Goal: Task Accomplishment & Management: Complete application form

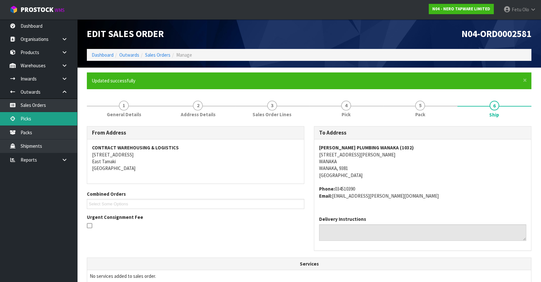
drag, startPoint x: 27, startPoint y: 119, endPoint x: 31, endPoint y: 119, distance: 3.5
click at [27, 119] on link "Picks" at bounding box center [38, 118] width 77 height 13
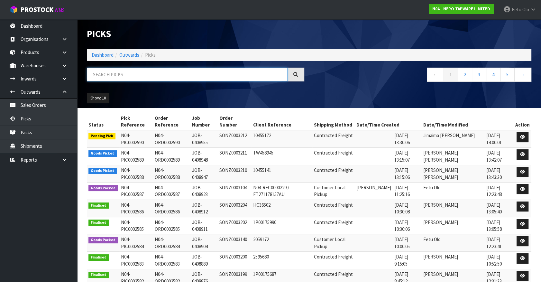
click at [165, 76] on input "text" at bounding box center [187, 75] width 201 height 14
click at [164, 76] on input "text" at bounding box center [187, 75] width 201 height 14
type input "0002589"
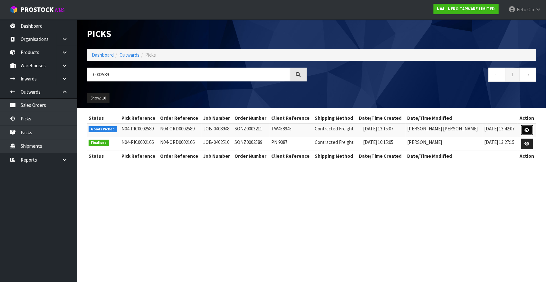
click at [525, 130] on icon at bounding box center [526, 130] width 5 height 4
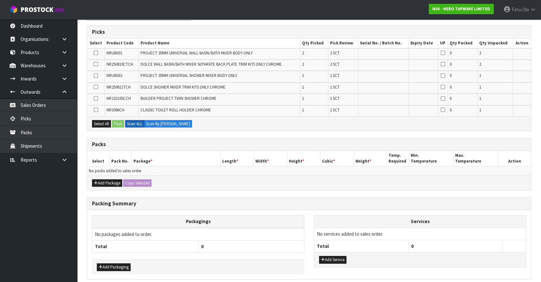
scroll to position [126, 0]
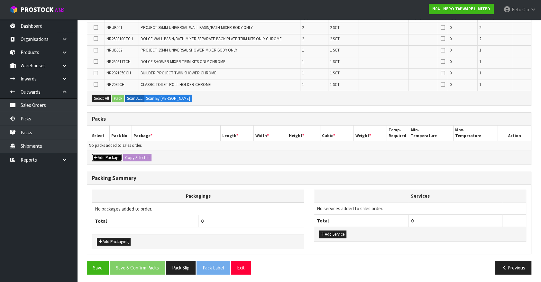
click at [104, 155] on button "Add Package" at bounding box center [107, 158] width 30 height 8
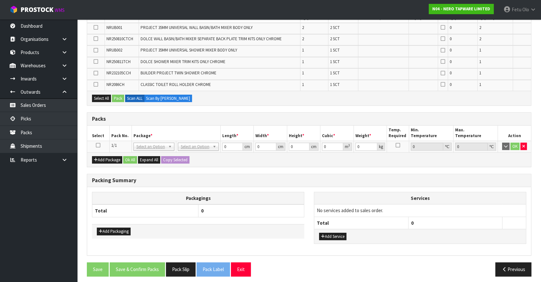
click at [99, 145] on icon at bounding box center [98, 145] width 5 height 0
click at [160, 128] on th "Package *" at bounding box center [176, 133] width 89 height 15
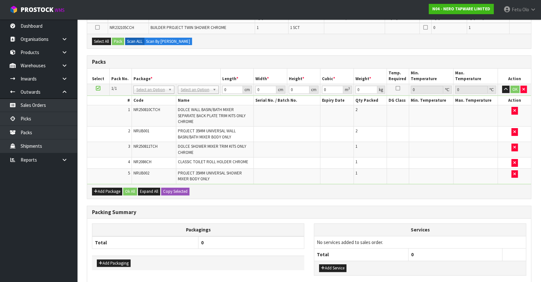
click at [98, 88] on icon at bounding box center [98, 88] width 5 height 0
click at [171, 65] on div "Packs" at bounding box center [309, 62] width 444 height 13
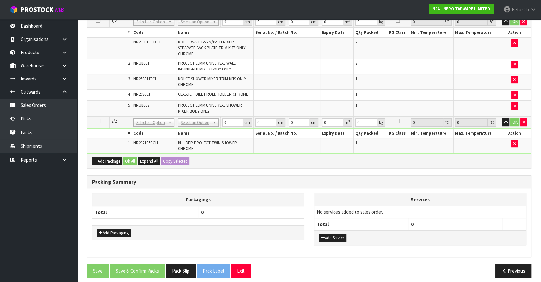
scroll to position [186, 0]
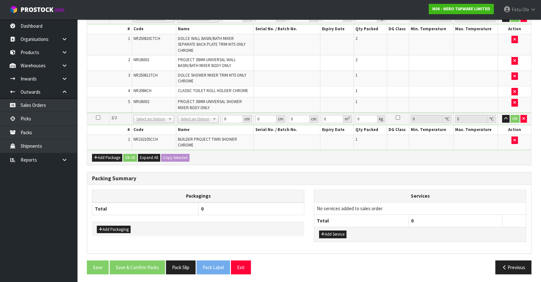
click at [233, 193] on th "Packagings" at bounding box center [198, 196] width 212 height 13
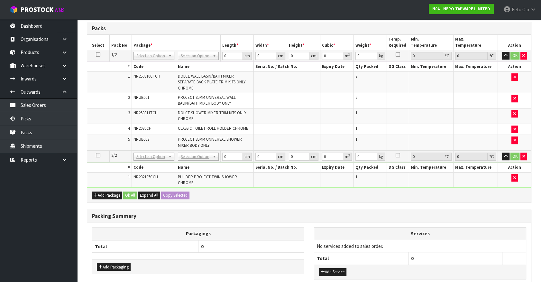
scroll to position [98, 0]
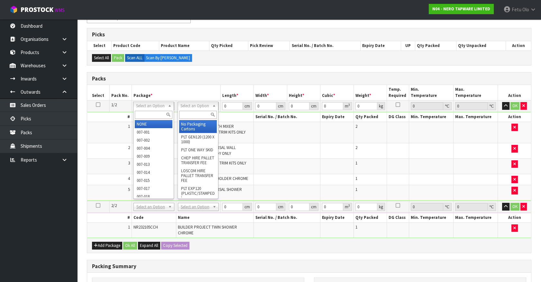
click at [150, 114] on input "text" at bounding box center [154, 115] width 38 height 8
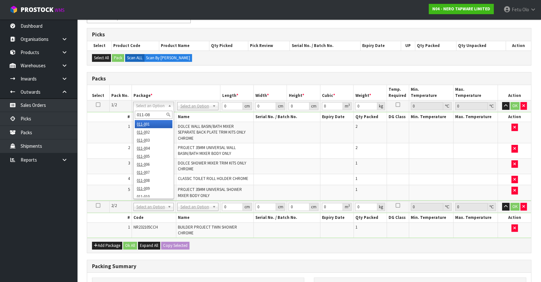
type input "011-084"
type input "4.66"
drag, startPoint x: 215, startPoint y: 109, endPoint x: 194, endPoint y: 116, distance: 22.0
click at [194, 116] on tbody "1/2 NONE 007-001 007-002 007-004 007-009 007-013 007-014 007-015 007-017 007-01…" at bounding box center [309, 150] width 444 height 100
type input "36"
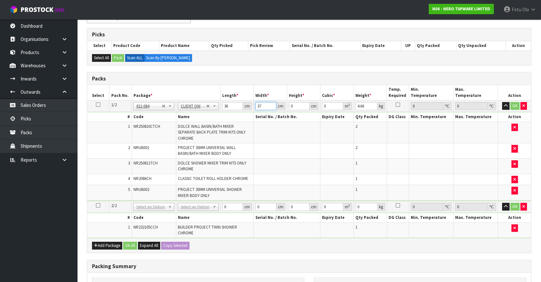
type input "37"
type input "1"
type input "0.001332"
type input "18"
type input "0.023976"
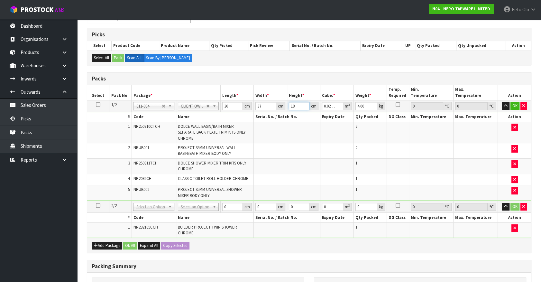
type input "18"
type input "6"
click button "OK" at bounding box center [515, 106] width 9 height 8
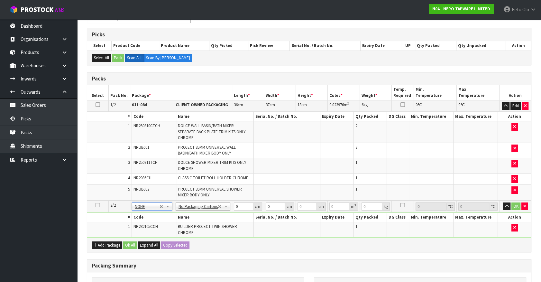
click at [278, 177] on td at bounding box center [287, 179] width 67 height 11
drag, startPoint x: 236, startPoint y: 205, endPoint x: 188, endPoint y: 223, distance: 51.7
click at [188, 223] on tbody "2/2 NONE 007-001 007-002 007-004 007-009 007-013 007-014 007-015 007-017 007-01…" at bounding box center [309, 219] width 444 height 37
click at [240, 206] on input "8848" at bounding box center [243, 206] width 19 height 8
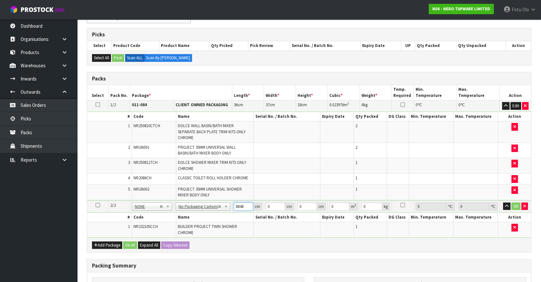
click at [240, 206] on input "8848" at bounding box center [243, 206] width 19 height 8
type input "88"
type input "48"
type input "9"
type input "0.038016"
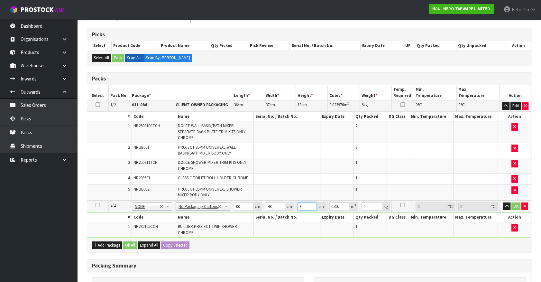
type input "9"
type input "5"
click button "OK" at bounding box center [516, 206] width 9 height 8
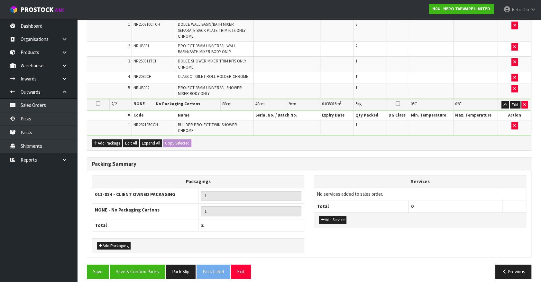
scroll to position [203, 0]
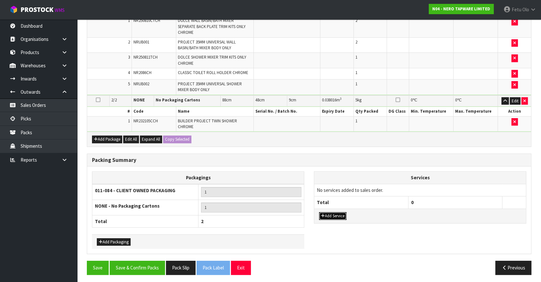
click at [330, 215] on button "Add Service" at bounding box center [332, 216] width 27 height 8
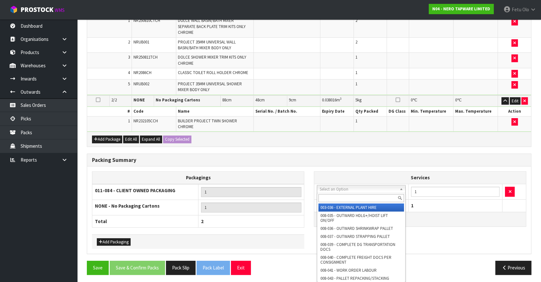
click at [333, 194] on input "text" at bounding box center [362, 198] width 86 height 8
type input "l"
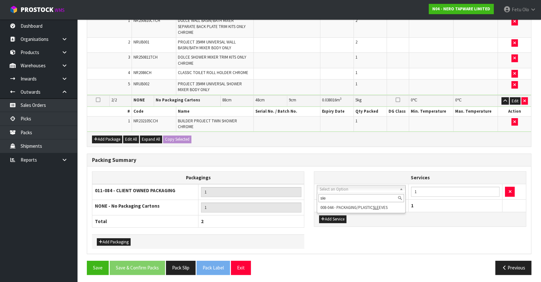
type input "sle"
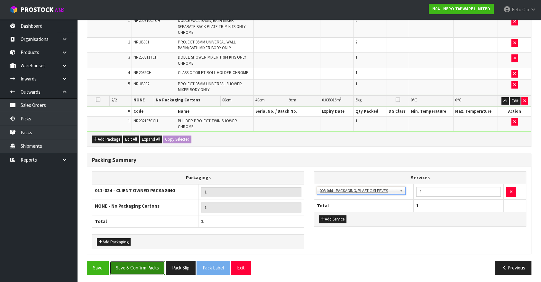
click at [160, 267] on button "Save & Confirm Packs" at bounding box center [137, 268] width 55 height 14
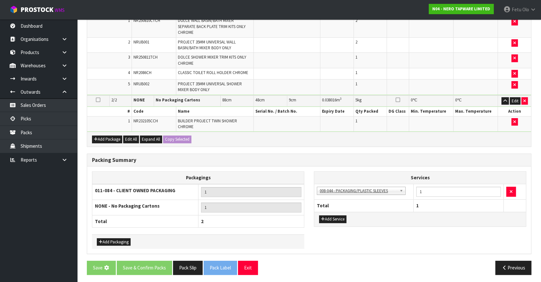
scroll to position [0, 0]
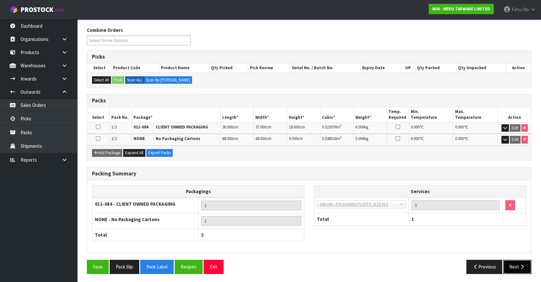
click at [513, 266] on button "Next" at bounding box center [517, 267] width 28 height 14
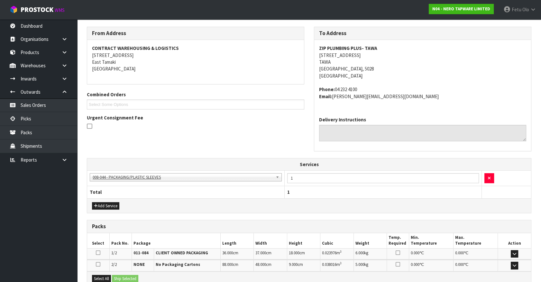
scroll to position [171, 0]
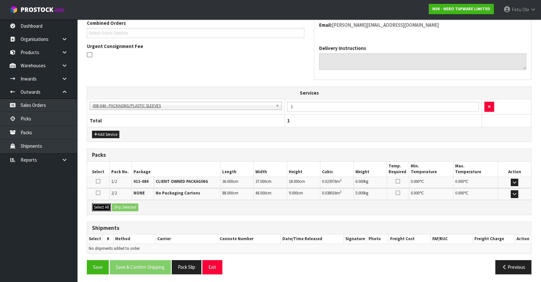
click at [98, 207] on button "Select All" at bounding box center [101, 207] width 19 height 8
click at [116, 206] on button "Ship Selected" at bounding box center [125, 207] width 26 height 8
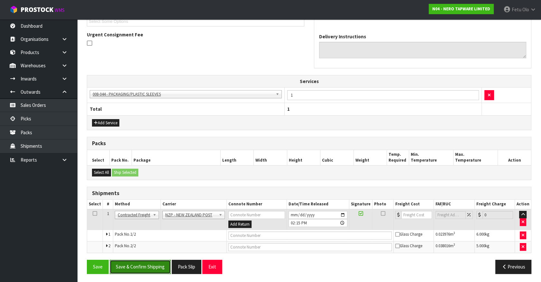
click at [152, 262] on button "Save & Confirm Shipping" at bounding box center [140, 267] width 61 height 14
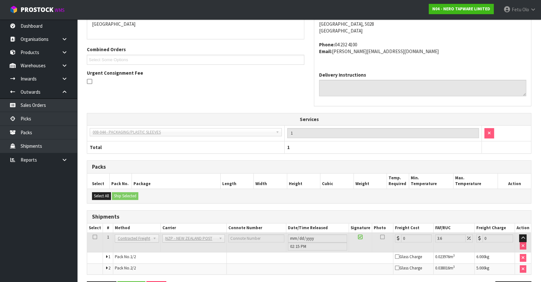
scroll to position [173, 0]
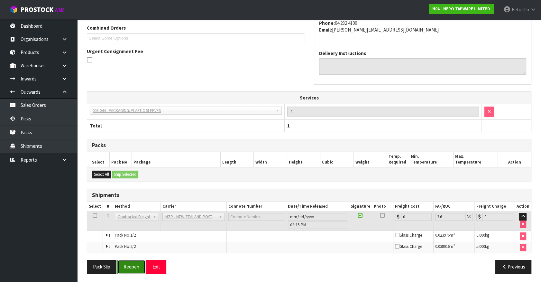
click at [131, 264] on button "Reopen" at bounding box center [131, 267] width 28 height 14
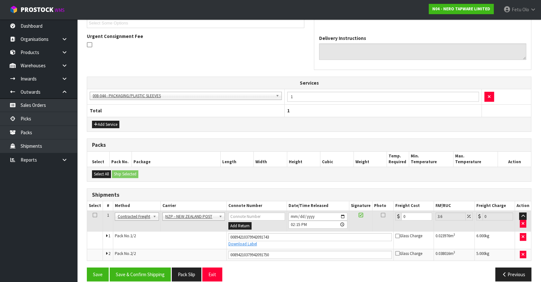
scroll to position [188, 0]
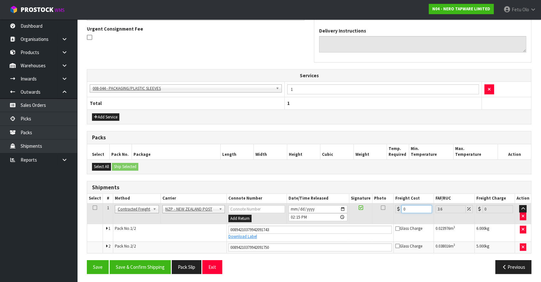
drag, startPoint x: 408, startPoint y: 209, endPoint x: 348, endPoint y: 219, distance: 61.0
click at [348, 219] on tr "1 Client Local Pickup Customer Local Pickup Company Freight Contracted Freight …" at bounding box center [309, 213] width 444 height 21
type input "1"
type input "1.04"
type input "16"
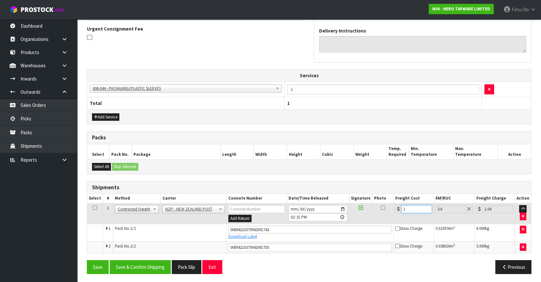
type input "16.58"
type input "16.9"
type input "17.51"
type input "16.90"
click at [148, 270] on button "Save & Confirm Shipping" at bounding box center [140, 267] width 61 height 14
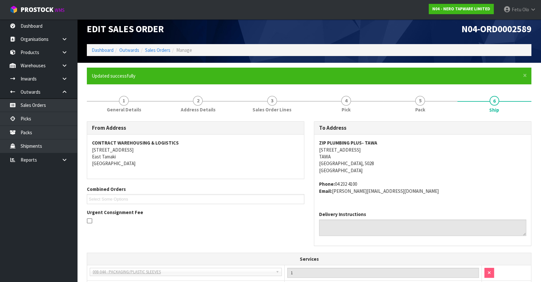
scroll to position [171, 0]
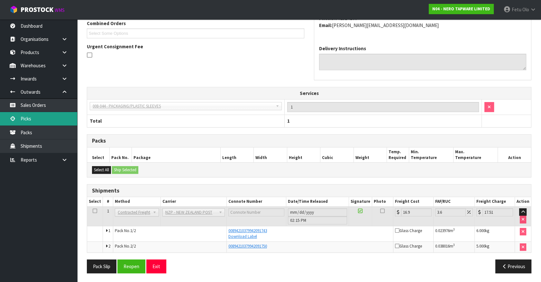
click at [36, 117] on link "Picks" at bounding box center [38, 118] width 77 height 13
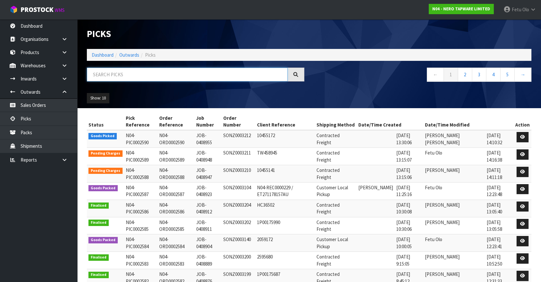
click at [116, 72] on input "text" at bounding box center [187, 75] width 201 height 14
click at [118, 71] on input "text" at bounding box center [187, 75] width 201 height 14
click at [115, 72] on input "text" at bounding box center [187, 75] width 201 height 14
type input "002590"
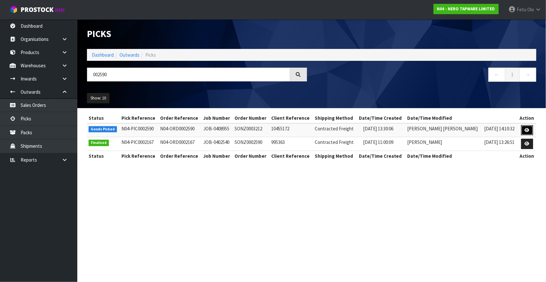
click at [523, 130] on link at bounding box center [527, 130] width 12 height 10
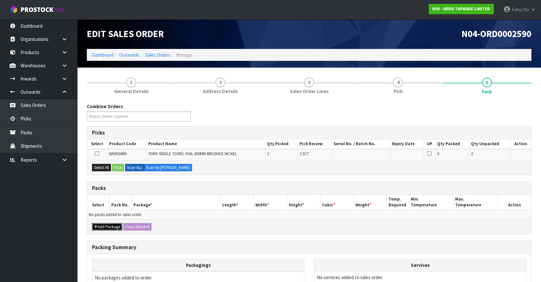
click at [96, 228] on button "Add Package" at bounding box center [107, 227] width 30 height 8
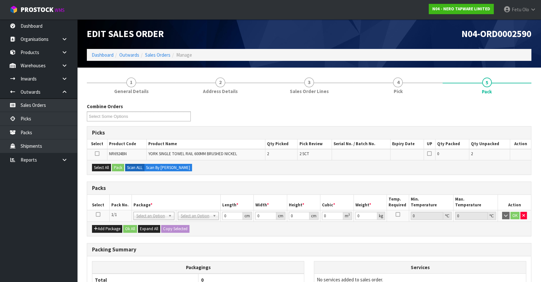
click at [98, 214] on icon at bounding box center [98, 214] width 5 height 0
click at [134, 196] on th "Package *" at bounding box center [176, 202] width 89 height 15
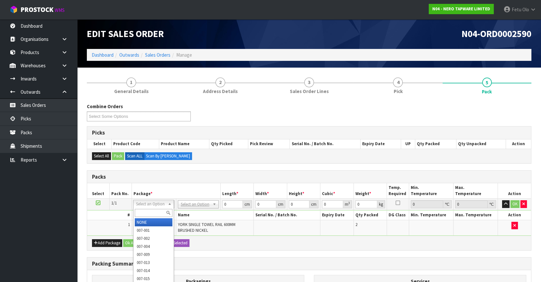
drag, startPoint x: 138, startPoint y: 201, endPoint x: 147, endPoint y: 215, distance: 16.2
click at [147, 215] on input "text" at bounding box center [154, 213] width 38 height 8
type input "011"
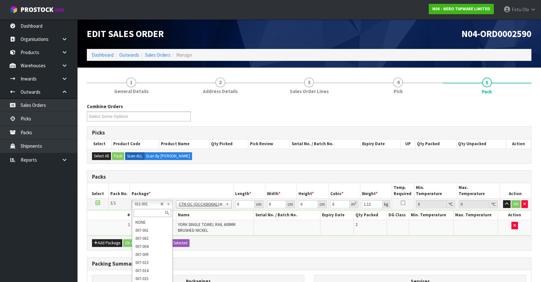
click at [141, 211] on input "text" at bounding box center [153, 213] width 38 height 8
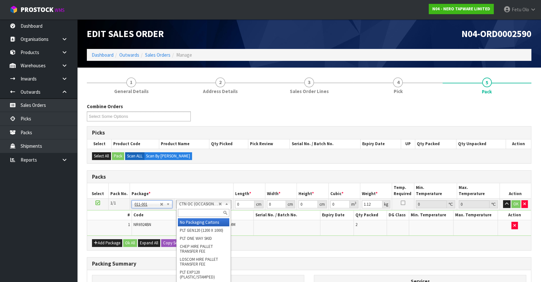
type input "0"
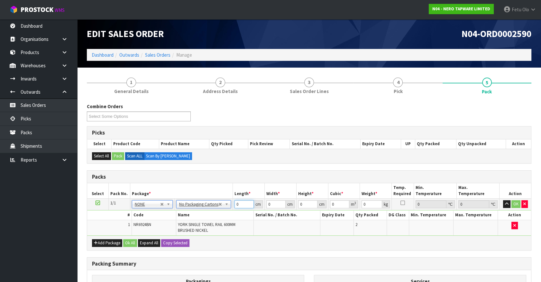
drag, startPoint x: 241, startPoint y: 205, endPoint x: 218, endPoint y: 215, distance: 25.4
click at [218, 215] on tbody "1/1 NONE 007-001 007-002 007-004 007-009 007-013 007-014 007-015 007-017 007-01…" at bounding box center [309, 217] width 444 height 37
type input "65"
click at [238, 212] on tbody "1/1 NONE 007-001 007-002 007-004 007-009 007-013 007-014 007-015 007-017 007-01…" at bounding box center [309, 217] width 444 height 37
type input "13"
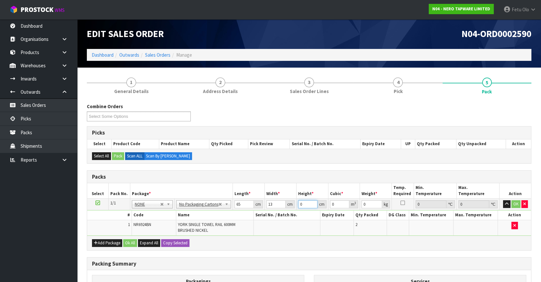
type input "9"
type input "0.007605"
type input "9"
type input "2"
click button "OK" at bounding box center [516, 204] width 9 height 8
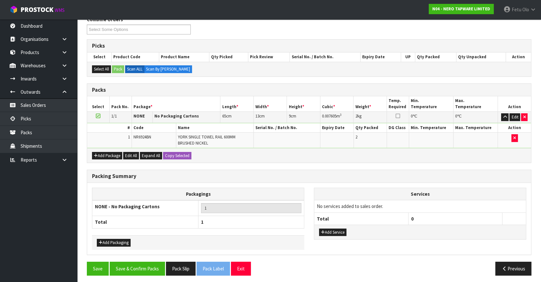
scroll to position [89, 0]
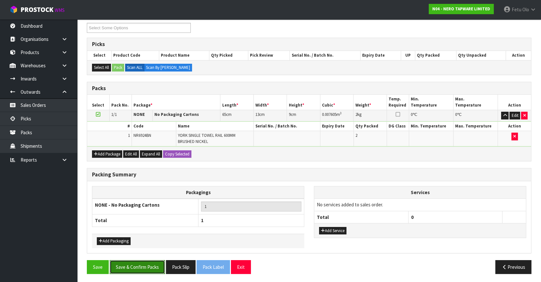
click at [151, 262] on button "Save & Confirm Packs" at bounding box center [137, 267] width 55 height 14
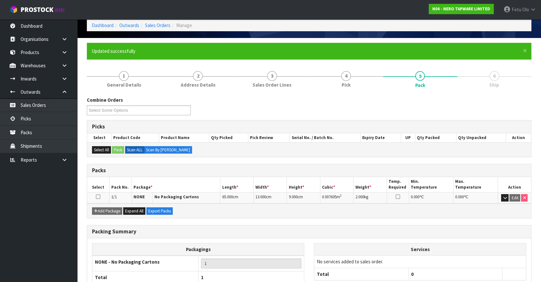
scroll to position [72, 0]
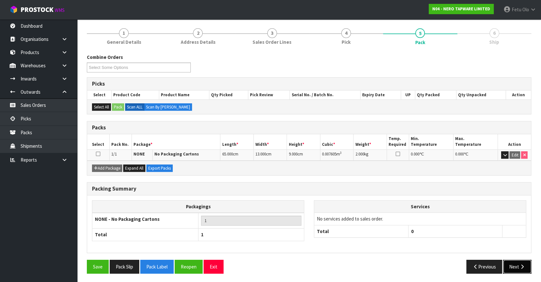
click at [518, 267] on button "Next" at bounding box center [517, 267] width 28 height 14
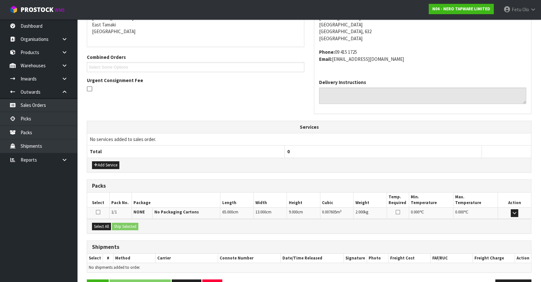
scroll to position [156, 0]
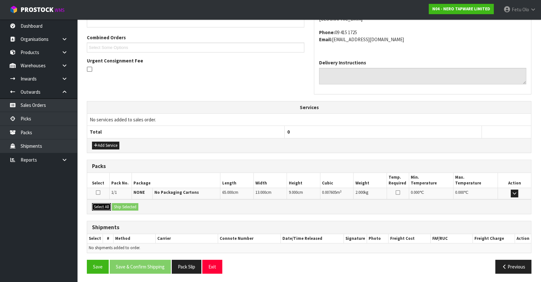
click at [107, 204] on button "Select All" at bounding box center [101, 207] width 19 height 8
click at [129, 206] on button "Ship Selected" at bounding box center [125, 207] width 26 height 8
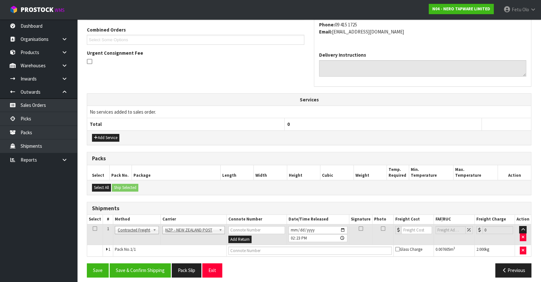
scroll to position [168, 0]
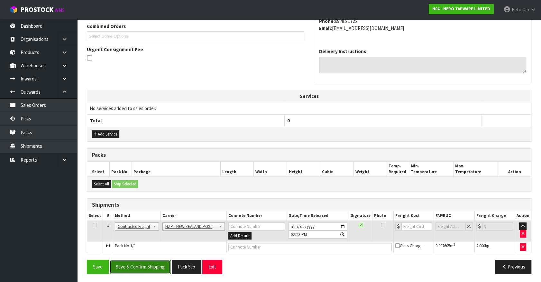
click at [155, 267] on button "Save & Confirm Shipping" at bounding box center [140, 267] width 61 height 14
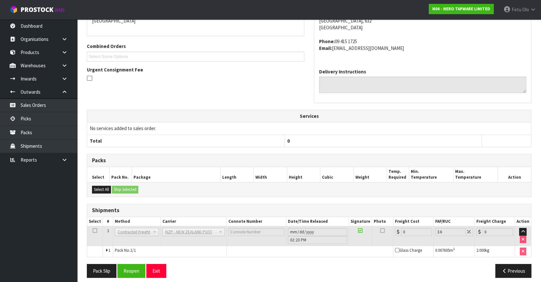
scroll to position [159, 0]
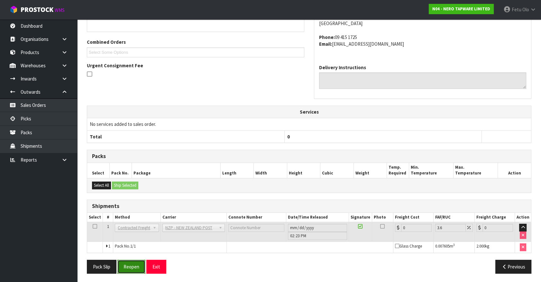
click at [132, 267] on button "Reopen" at bounding box center [131, 267] width 28 height 14
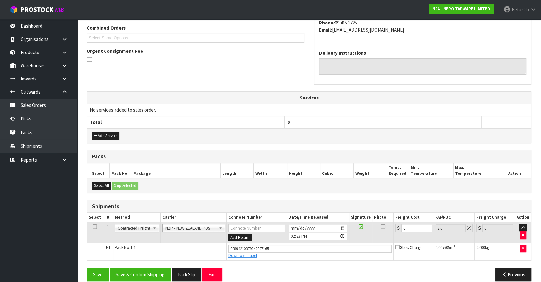
scroll to position [174, 0]
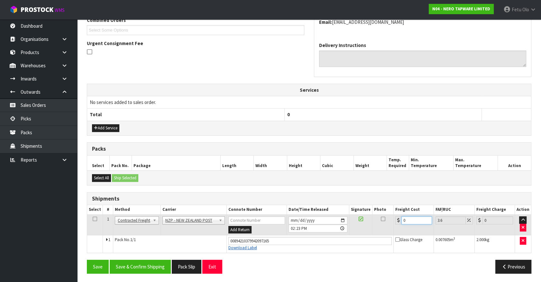
drag, startPoint x: 416, startPoint y: 219, endPoint x: 253, endPoint y: 247, distance: 165.2
click at [253, 247] on tbody "1 Client Local Pickup Customer Local Pickup Company Freight Contracted Freight …" at bounding box center [309, 233] width 444 height 38
type input "4"
type input "4.14"
type input "4.3"
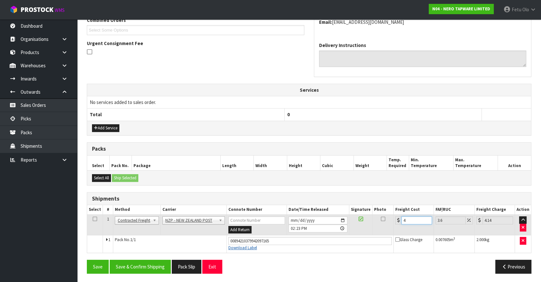
type input "4.45"
type input "4.33"
type input "4.49"
type input "4.33"
click at [143, 265] on button "Save & Confirm Shipping" at bounding box center [140, 267] width 61 height 14
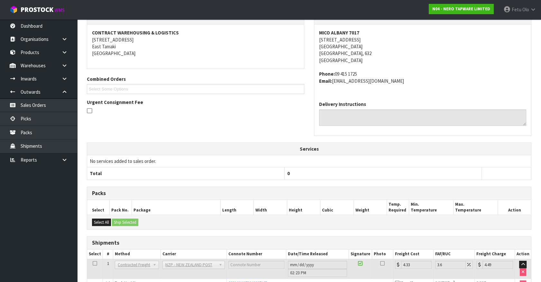
scroll to position [0, 0]
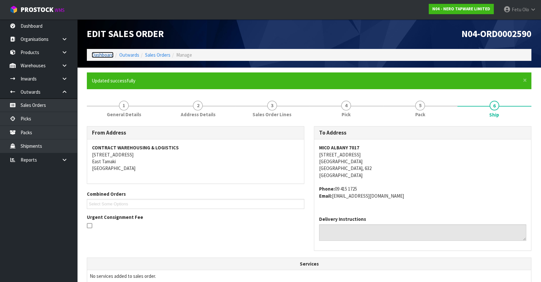
click at [102, 52] on link "Dashboard" at bounding box center [103, 55] width 22 height 6
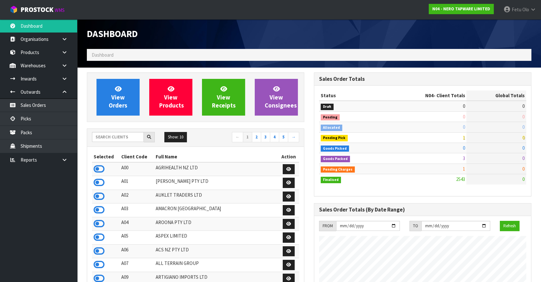
scroll to position [514, 227]
click at [524, 13] on link "Fetu Olo" at bounding box center [520, 9] width 42 height 19
click at [521, 29] on link "Logout" at bounding box center [515, 25] width 51 height 9
